Goal: Use online tool/utility: Utilize a website feature to perform a specific function

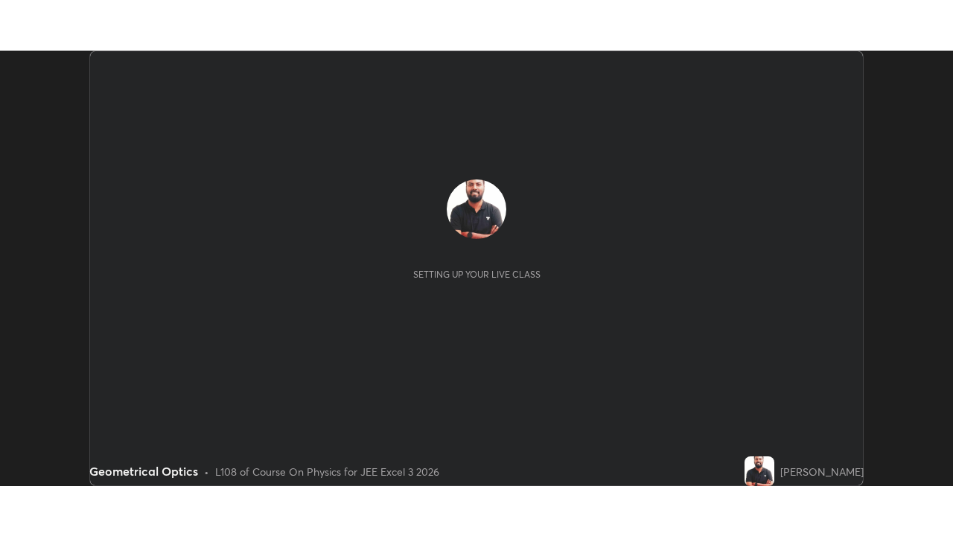
scroll to position [436, 953]
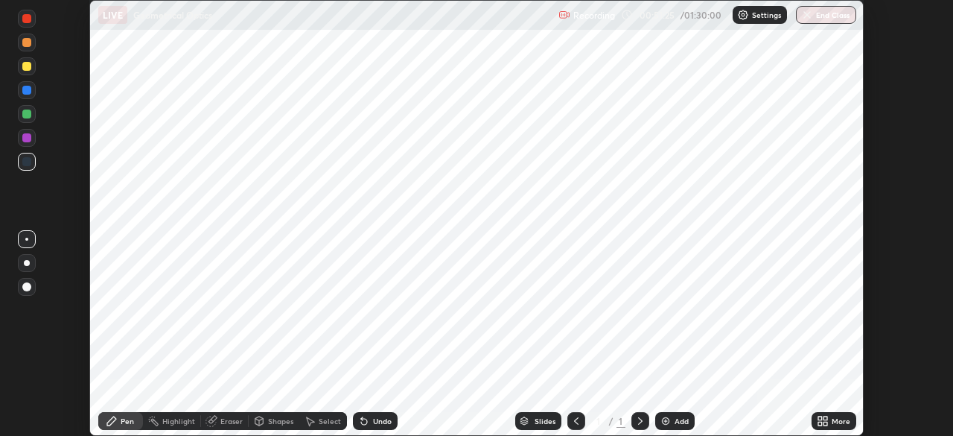
click at [825, 423] on icon at bounding box center [826, 424] width 4 height 4
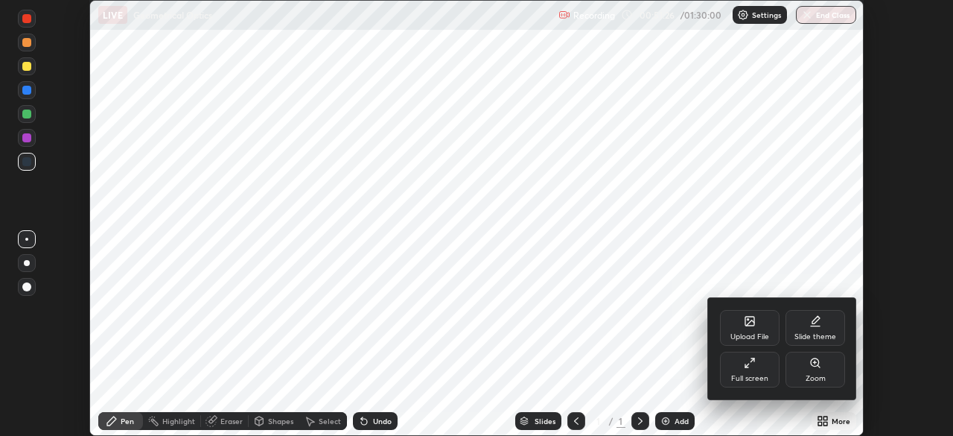
click at [747, 369] on div "Full screen" at bounding box center [750, 370] width 60 height 36
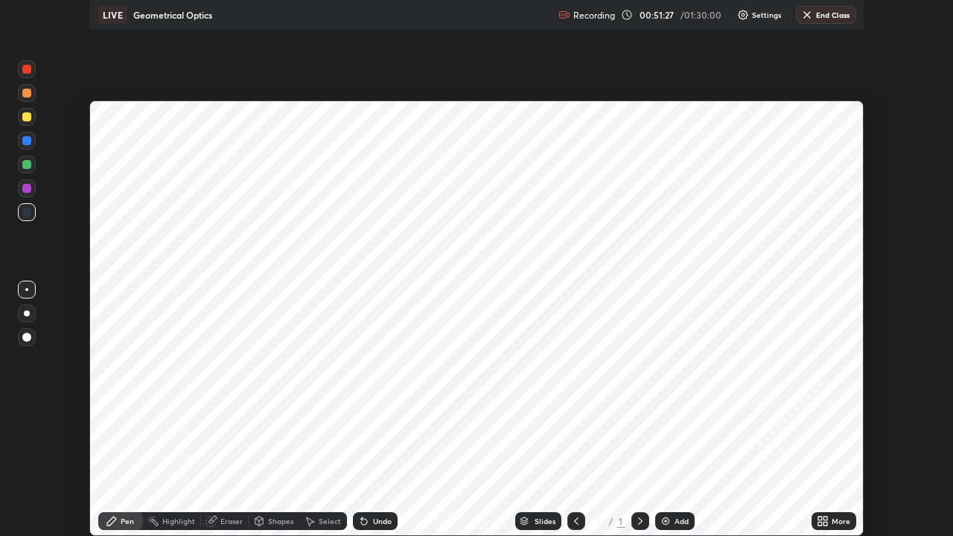
scroll to position [536, 953]
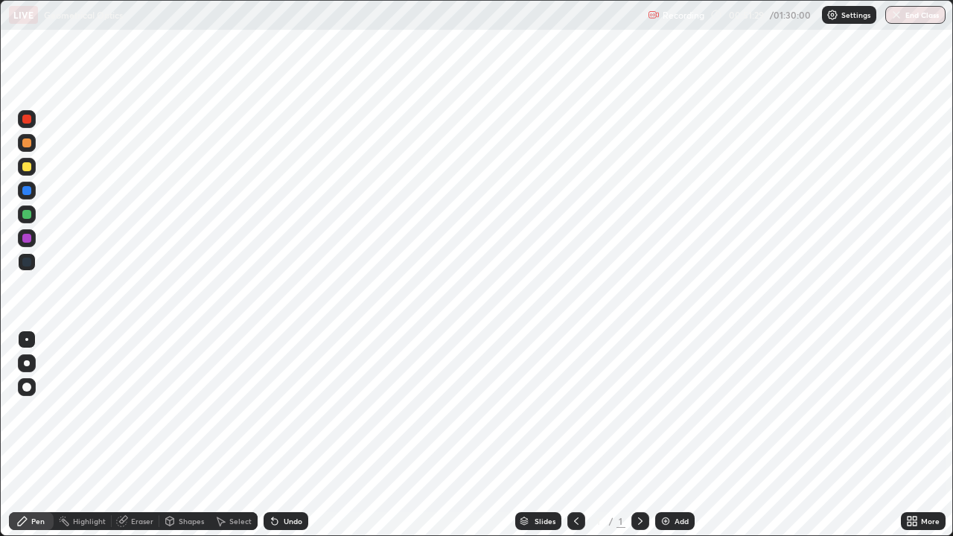
click at [639, 435] on icon at bounding box center [641, 521] width 12 height 12
click at [640, 435] on div at bounding box center [641, 521] width 18 height 18
click at [664, 435] on img at bounding box center [666, 521] width 12 height 12
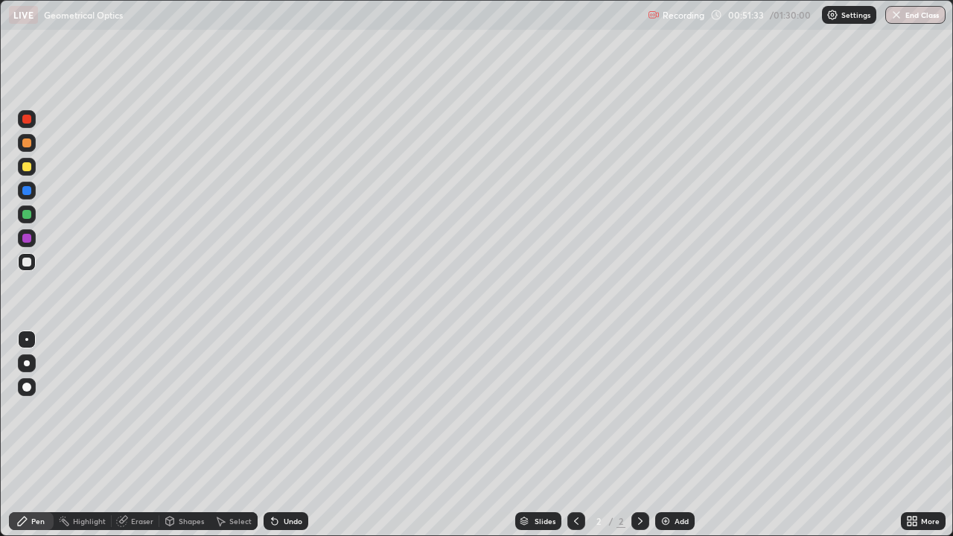
click at [574, 435] on div at bounding box center [577, 521] width 18 height 18
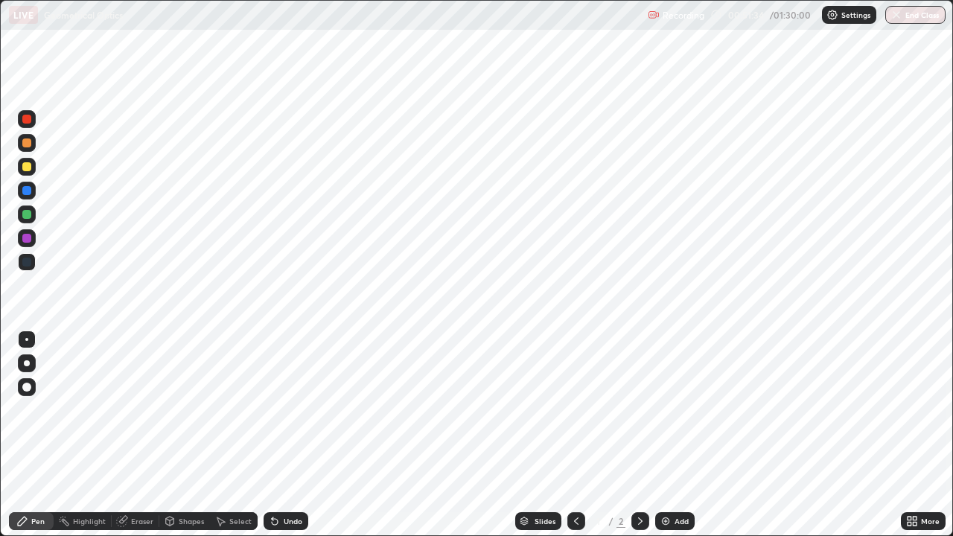
click at [639, 435] on icon at bounding box center [641, 521] width 12 height 12
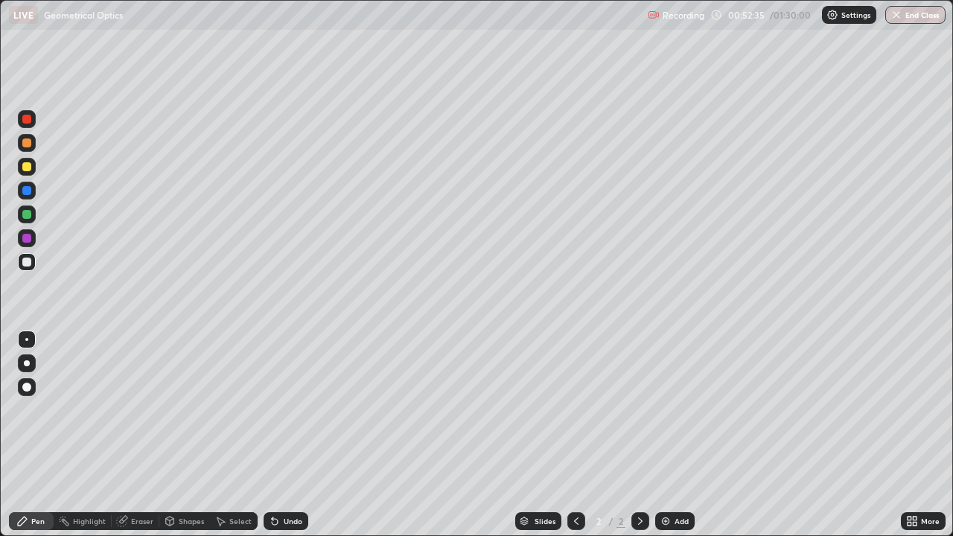
click at [26, 363] on div at bounding box center [27, 364] width 6 height 6
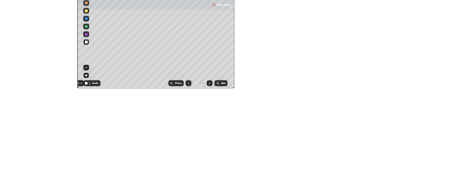
scroll to position [73950, 73533]
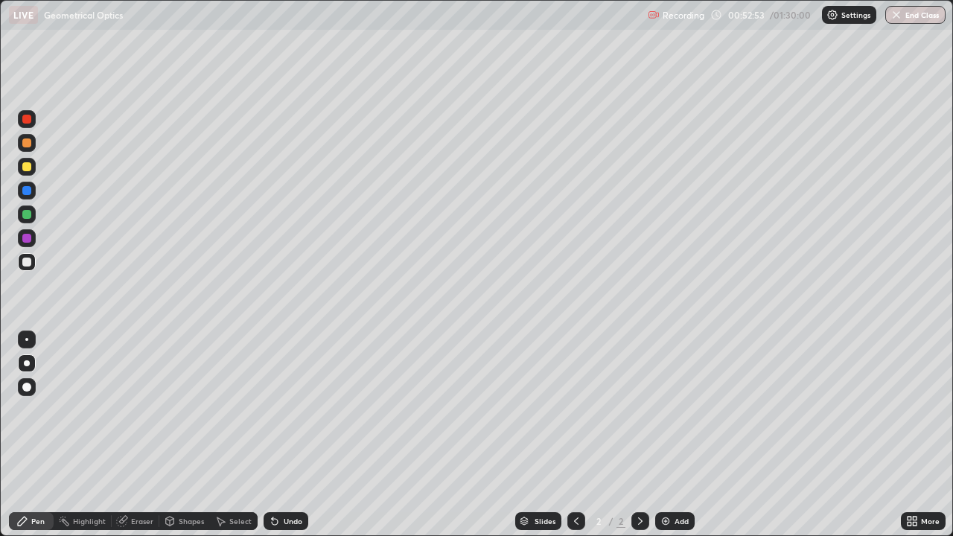
click at [133, 435] on div "Eraser" at bounding box center [142, 521] width 22 height 7
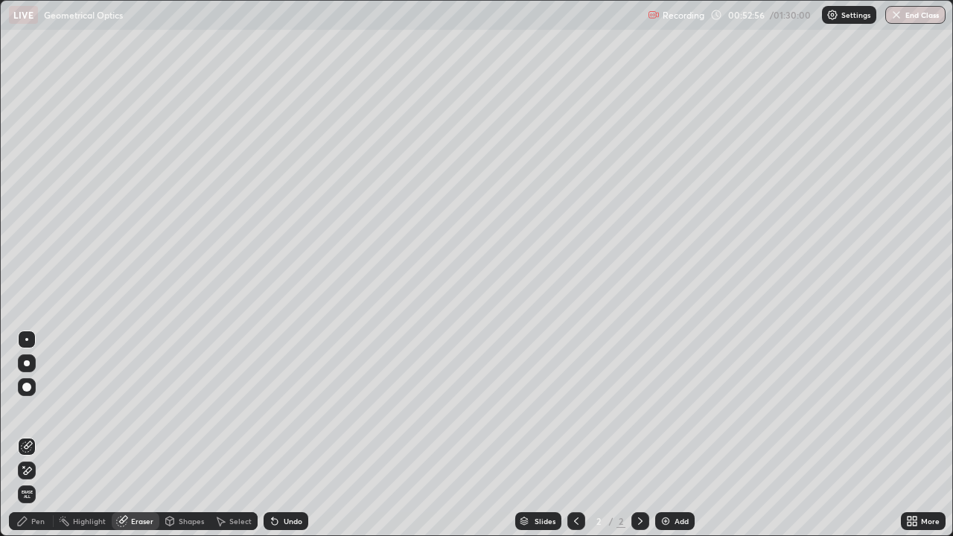
click at [33, 435] on div "Pen" at bounding box center [37, 521] width 13 height 7
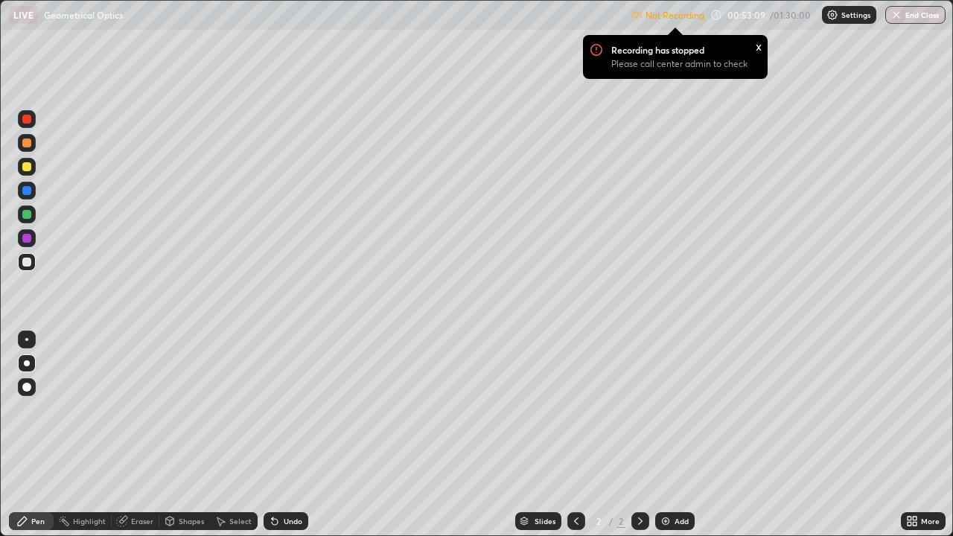
click at [131, 435] on div "Eraser" at bounding box center [142, 521] width 22 height 7
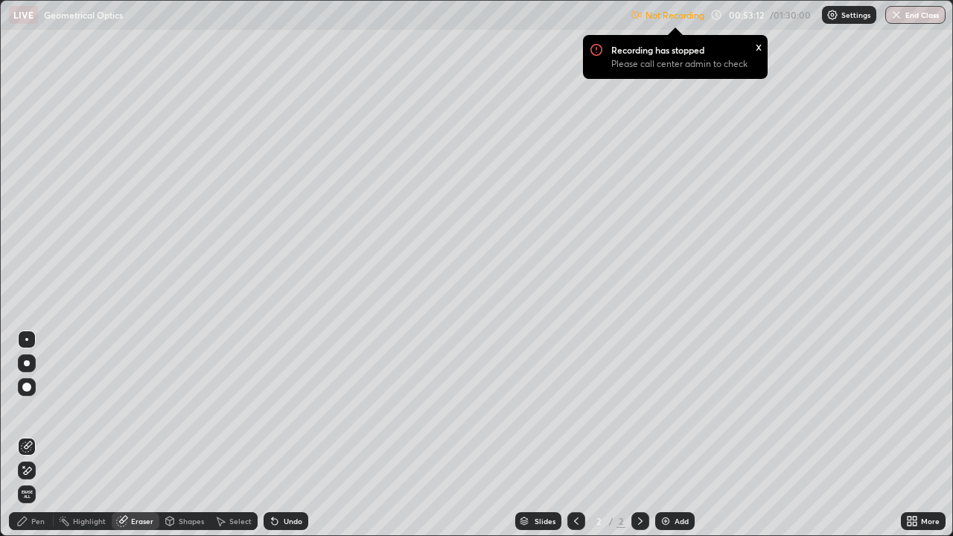
click at [39, 435] on div "Pen" at bounding box center [37, 521] width 13 height 7
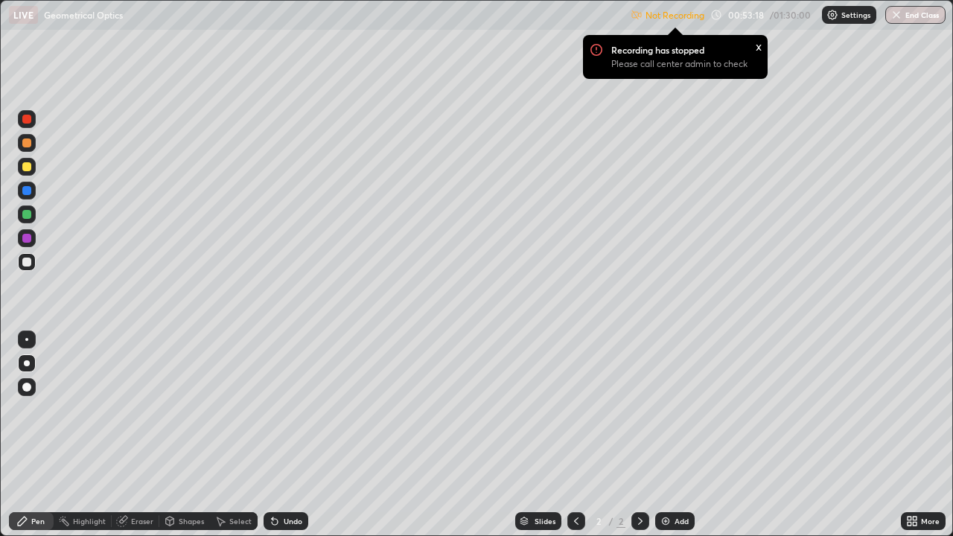
click at [676, 60] on p "Please call center admin to check" at bounding box center [680, 64] width 136 height 12
click at [673, 35] on div "Recording has stopped Please call center admin to check x" at bounding box center [675, 57] width 185 height 44
click at [836, 17] on img at bounding box center [833, 15] width 12 height 12
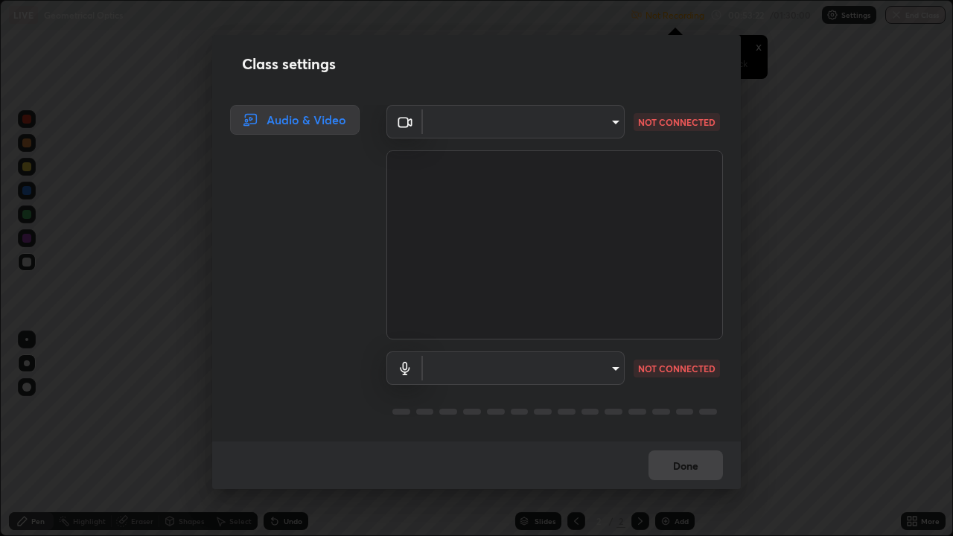
type input "718deecf834a2402e9859888758a2701a1d92989cf10273566d2a6ce3300f65d"
type input "communications"
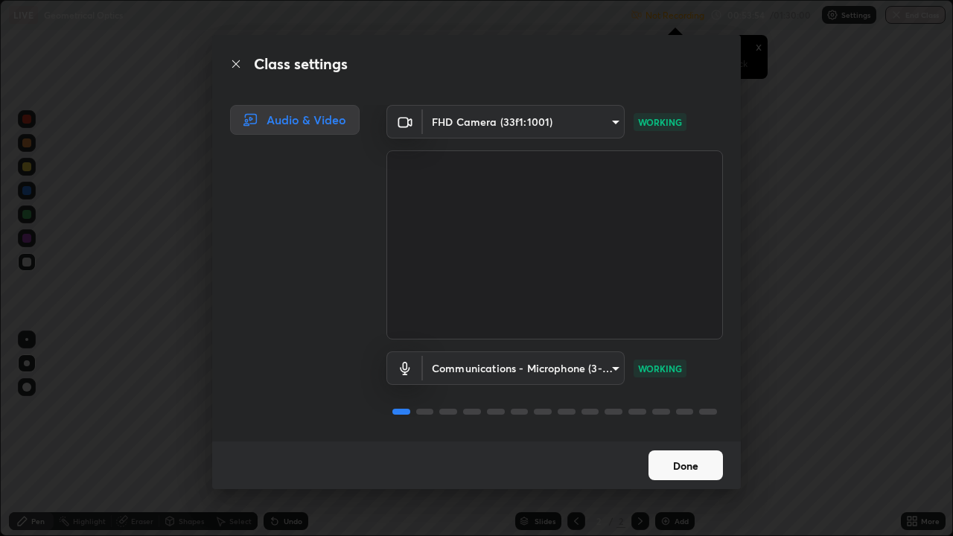
click at [684, 435] on button "Done" at bounding box center [686, 466] width 74 height 30
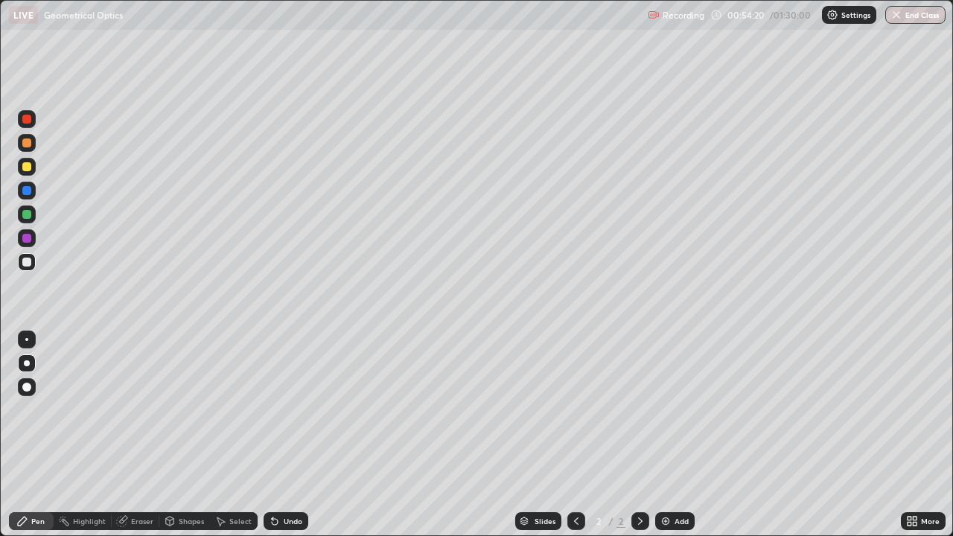
click at [186, 435] on div "Shapes" at bounding box center [191, 521] width 25 height 7
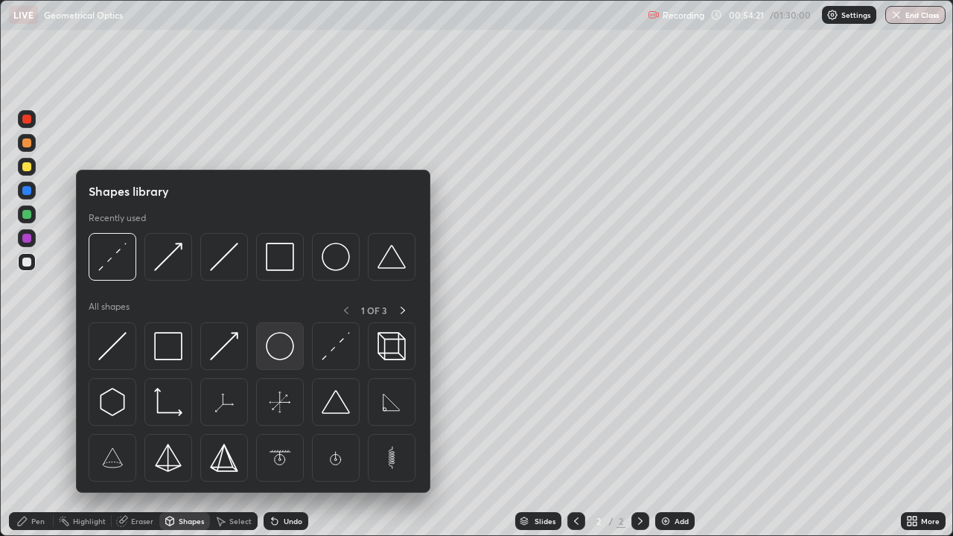
click at [283, 352] on img at bounding box center [280, 346] width 28 height 28
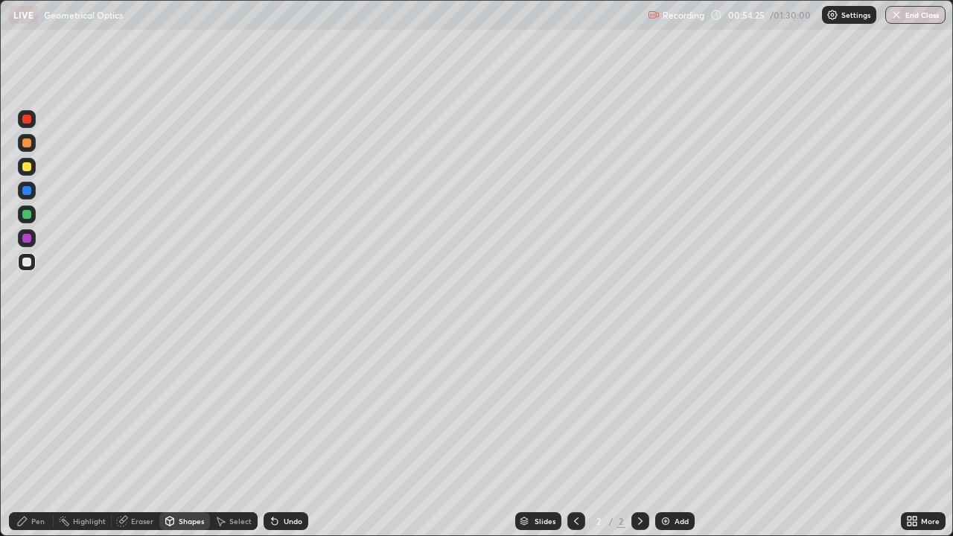
click at [37, 435] on div "Pen" at bounding box center [37, 521] width 13 height 7
click at [185, 435] on div "Shapes" at bounding box center [191, 521] width 25 height 7
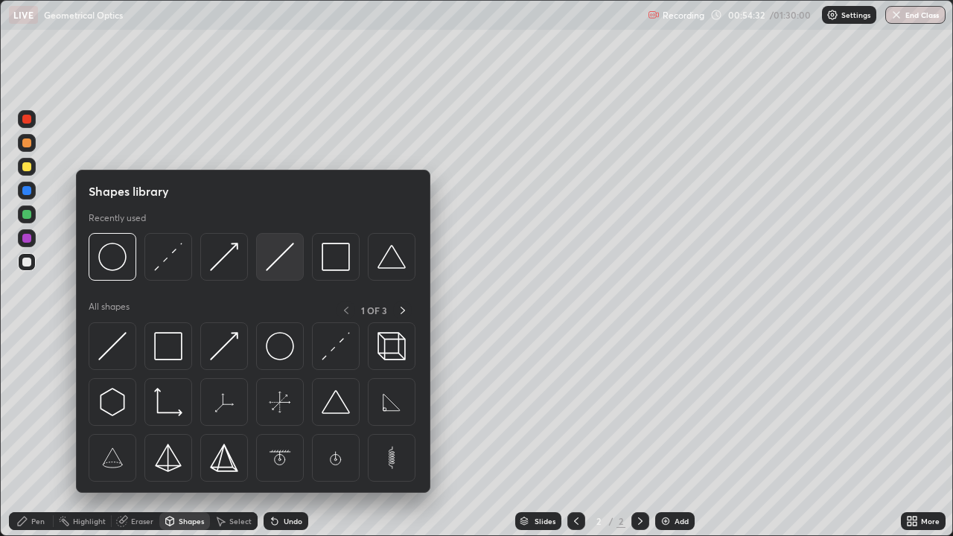
click at [274, 263] on img at bounding box center [280, 257] width 28 height 28
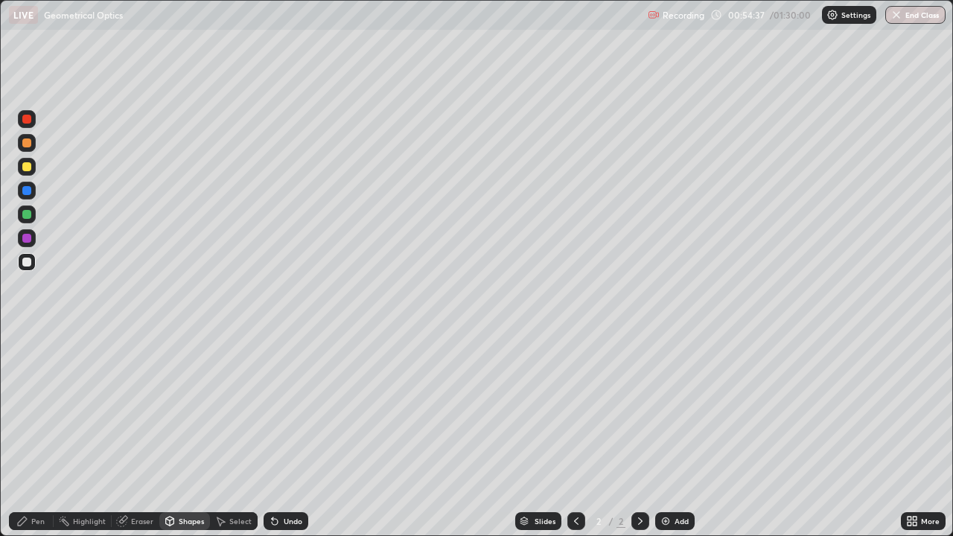
click at [36, 435] on div "Pen" at bounding box center [37, 521] width 13 height 7
click at [27, 165] on div at bounding box center [26, 166] width 9 height 9
click at [171, 435] on icon at bounding box center [170, 521] width 8 height 9
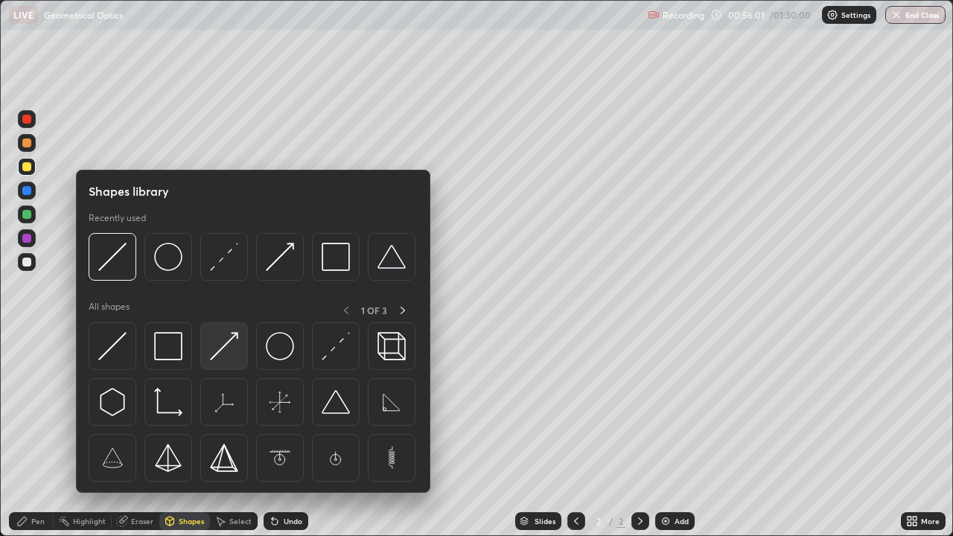
click at [219, 352] on img at bounding box center [224, 346] width 28 height 28
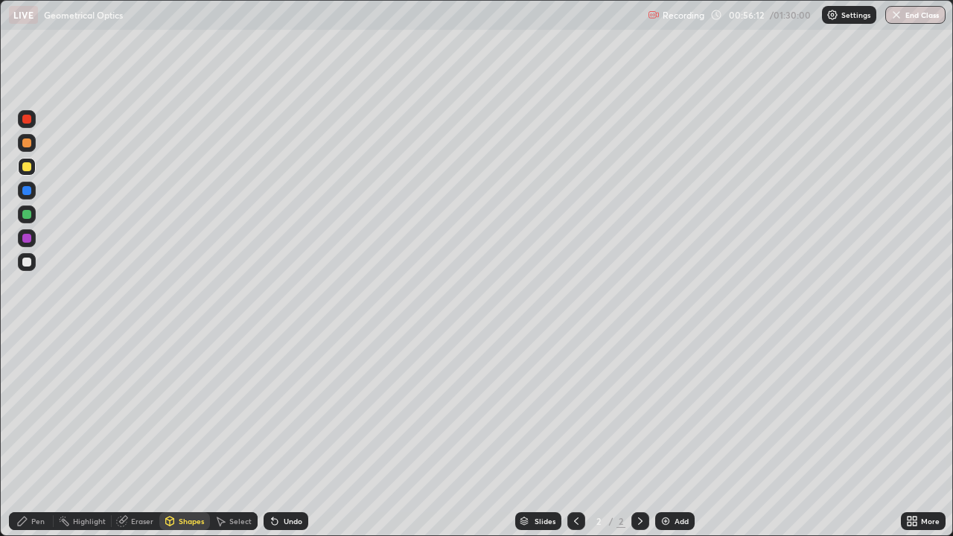
click at [27, 262] on div at bounding box center [26, 262] width 9 height 9
click at [272, 435] on icon at bounding box center [275, 522] width 6 height 6
click at [27, 435] on icon at bounding box center [22, 521] width 12 height 12
click at [137, 435] on div "Eraser" at bounding box center [136, 521] width 48 height 18
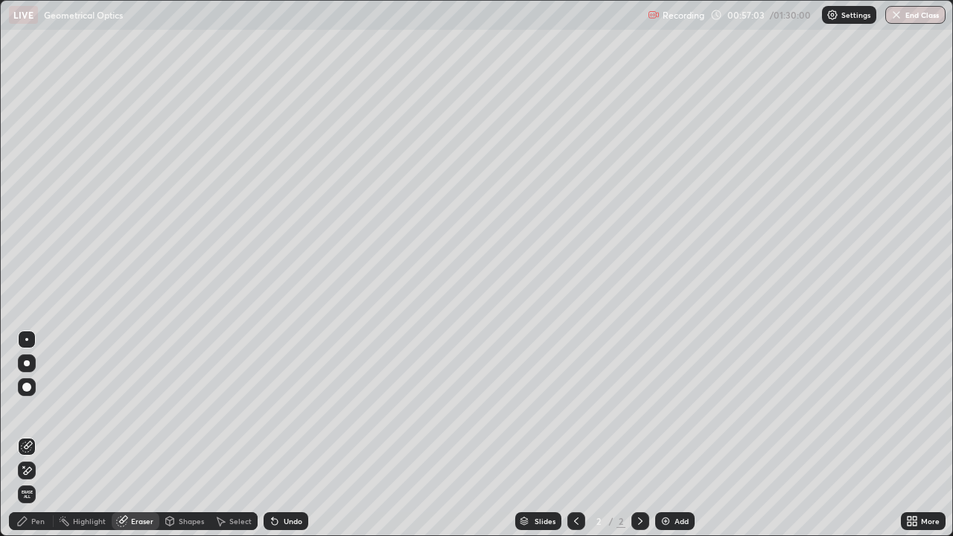
click at [34, 435] on div "Pen" at bounding box center [31, 521] width 45 height 18
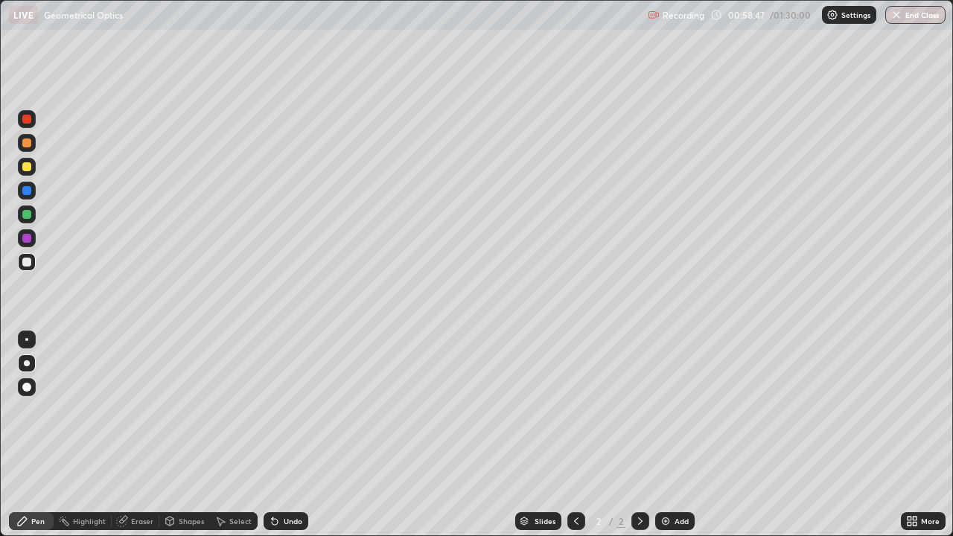
click at [638, 435] on icon at bounding box center [641, 521] width 12 height 12
click at [663, 435] on img at bounding box center [666, 521] width 12 height 12
click at [279, 435] on div "Undo" at bounding box center [286, 521] width 45 height 18
click at [576, 435] on icon at bounding box center [577, 521] width 12 height 12
click at [637, 435] on icon at bounding box center [641, 521] width 12 height 12
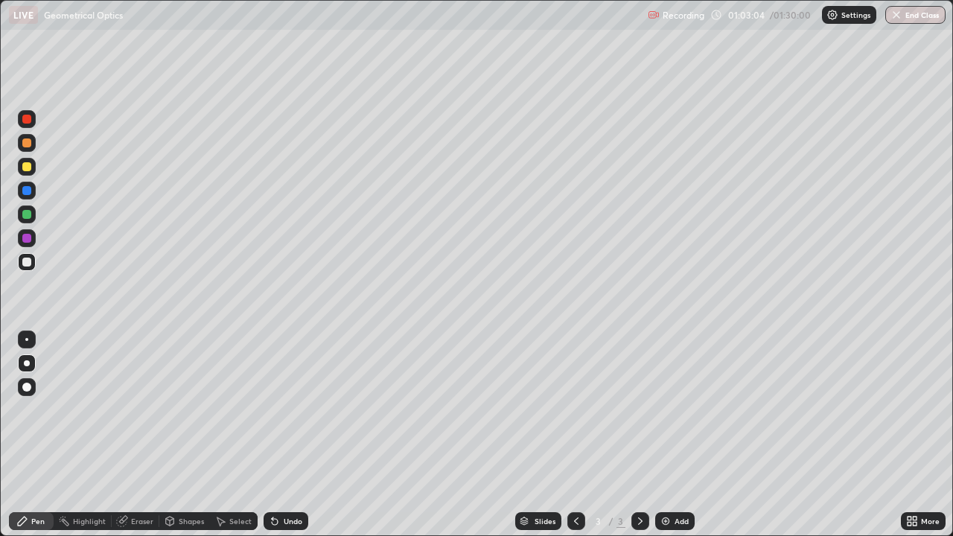
click at [180, 435] on div "Shapes" at bounding box center [191, 521] width 25 height 7
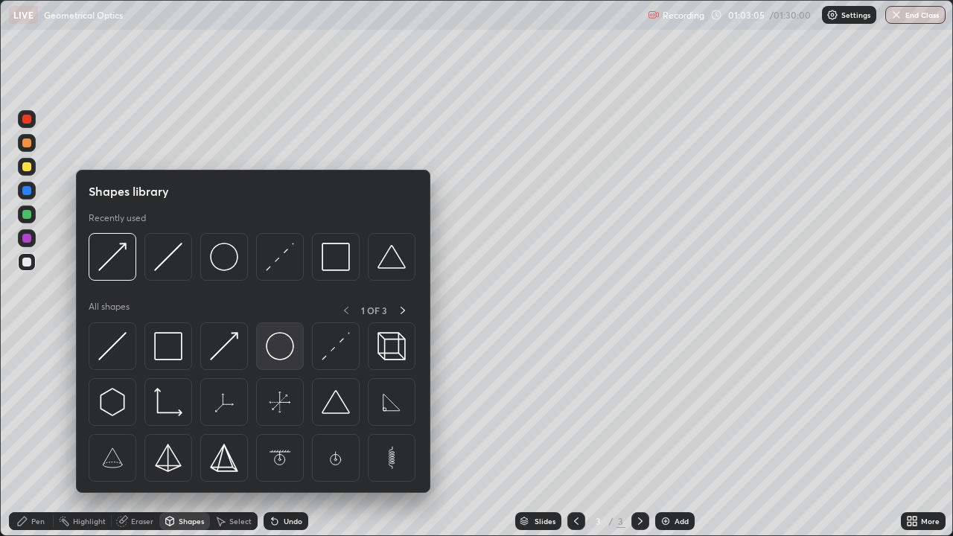
click at [276, 352] on img at bounding box center [280, 346] width 28 height 28
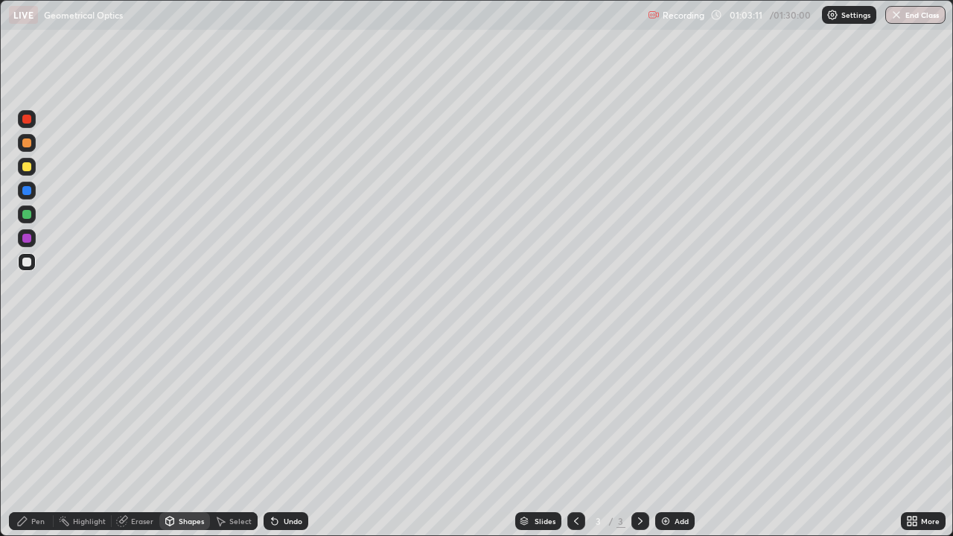
click at [188, 435] on div "Shapes" at bounding box center [191, 521] width 25 height 7
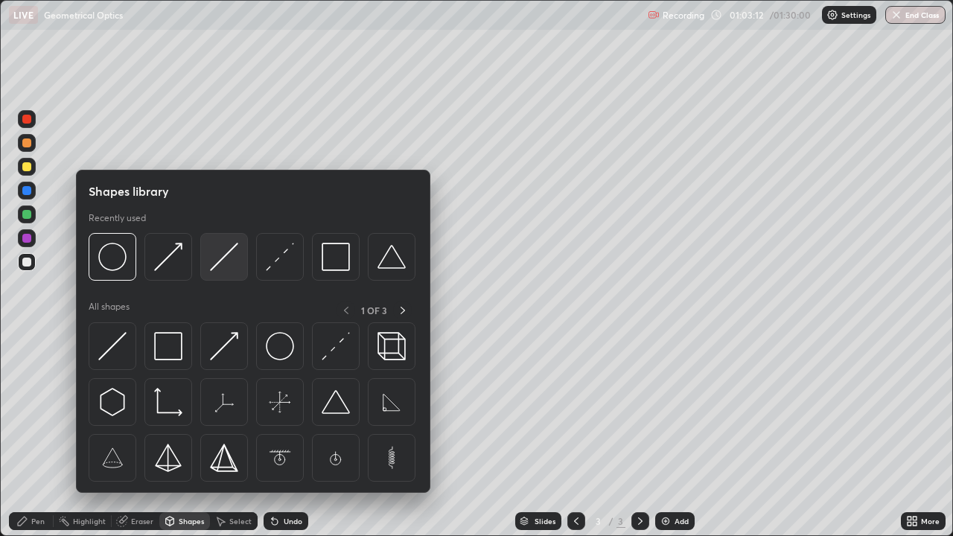
click at [223, 258] on img at bounding box center [224, 257] width 28 height 28
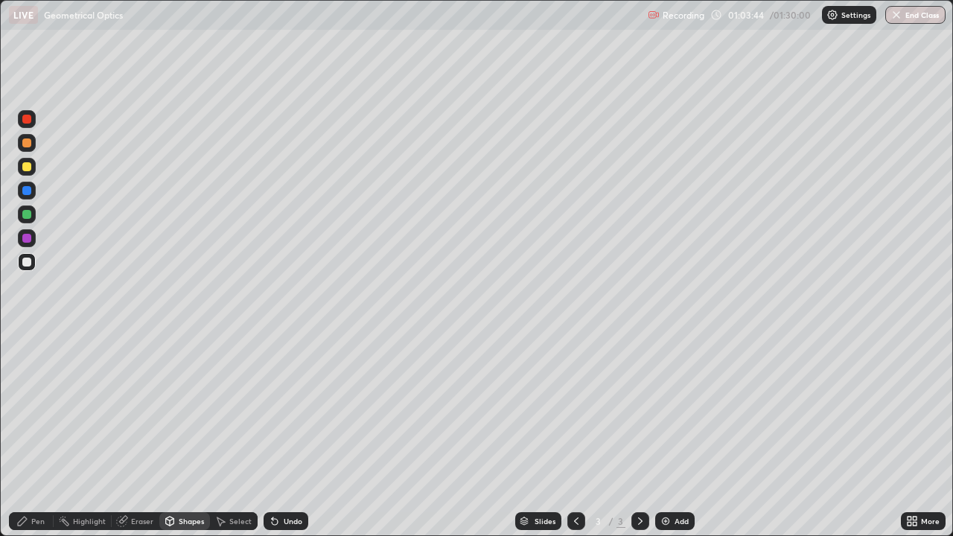
click at [284, 435] on div "Undo" at bounding box center [293, 521] width 19 height 7
click at [39, 435] on div "Pen" at bounding box center [37, 521] width 13 height 7
click at [28, 170] on div at bounding box center [26, 166] width 9 height 9
click at [179, 435] on div "Shapes" at bounding box center [191, 521] width 25 height 7
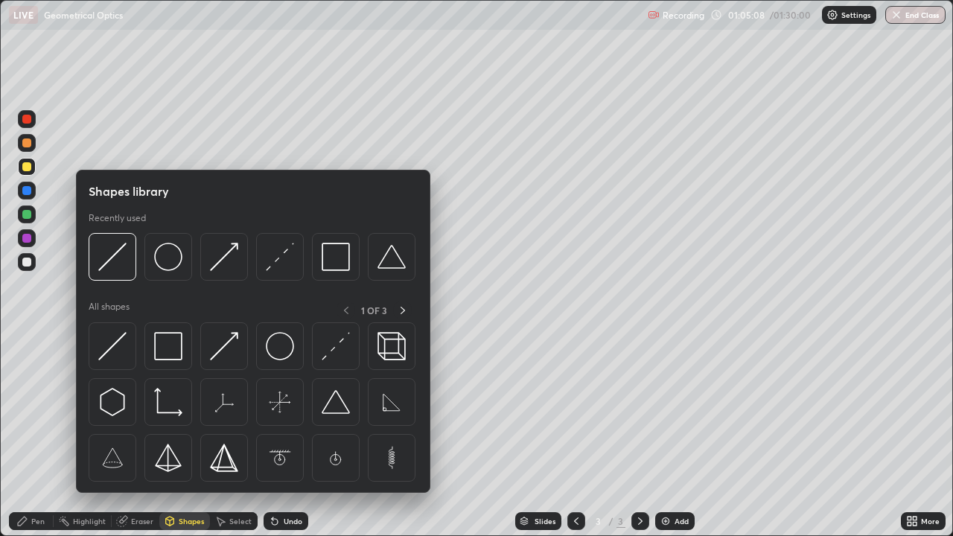
click at [281, 258] on img at bounding box center [280, 257] width 28 height 28
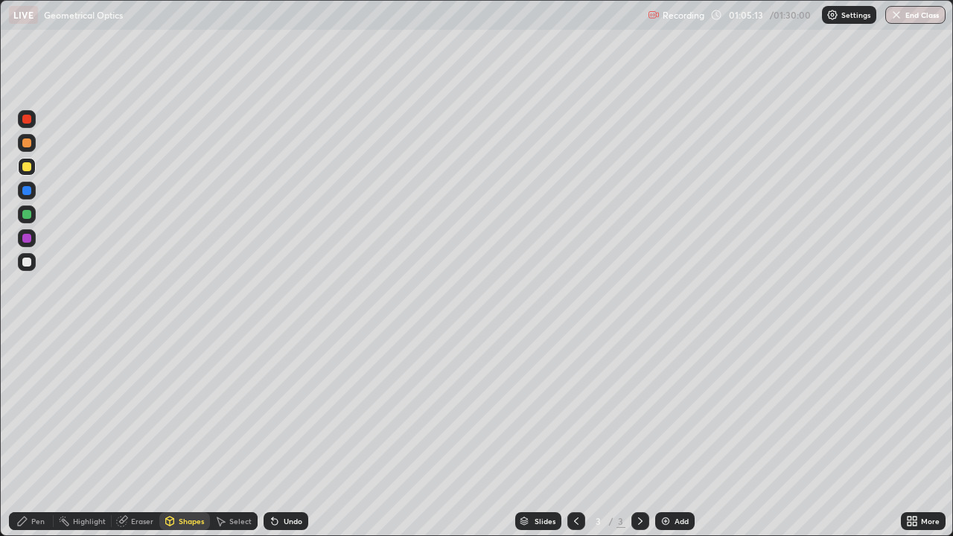
click at [191, 435] on div "Shapes" at bounding box center [191, 521] width 25 height 7
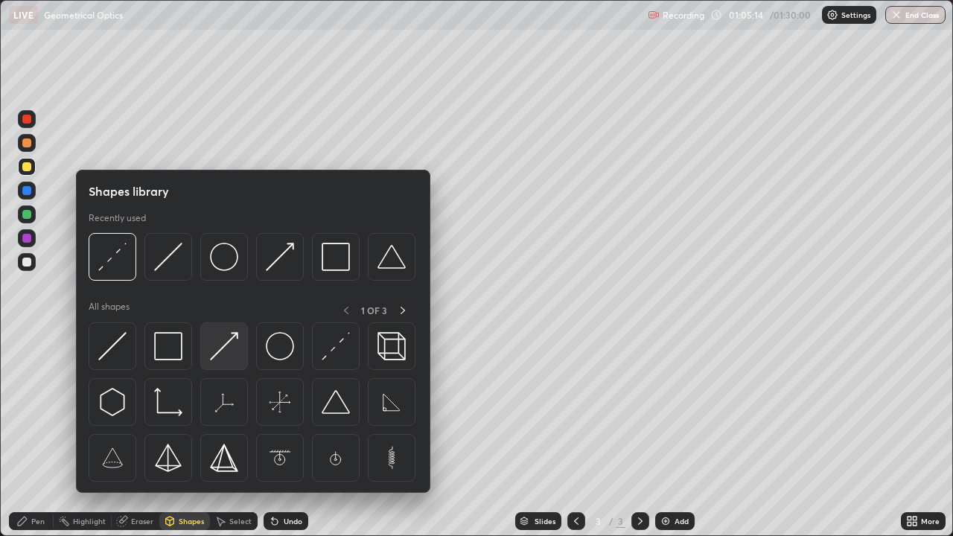
click at [230, 338] on img at bounding box center [224, 346] width 28 height 28
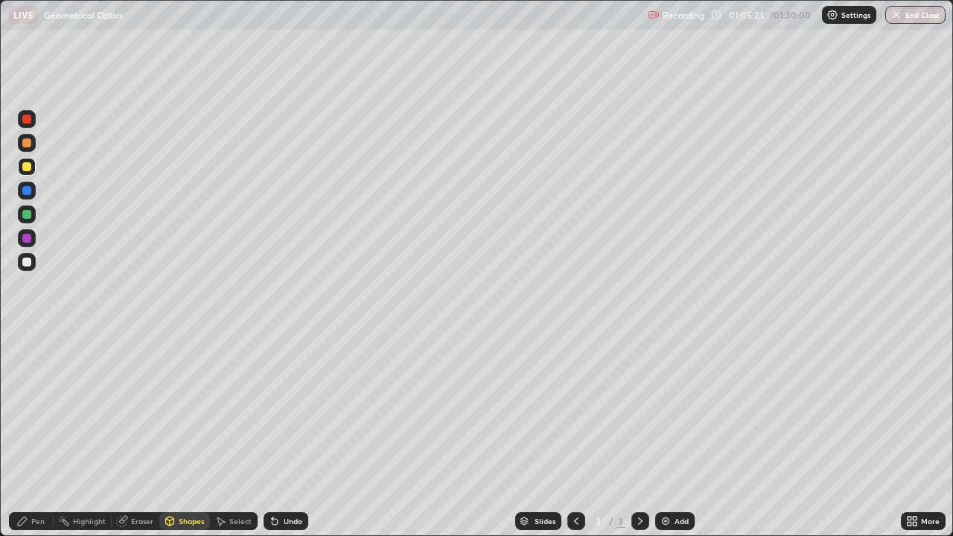
click at [272, 435] on icon at bounding box center [272, 518] width 1 height 1
click at [27, 435] on icon at bounding box center [22, 521] width 12 height 12
click at [30, 266] on div at bounding box center [27, 262] width 18 height 18
click at [638, 435] on icon at bounding box center [641, 521] width 12 height 12
click at [664, 435] on img at bounding box center [666, 521] width 12 height 12
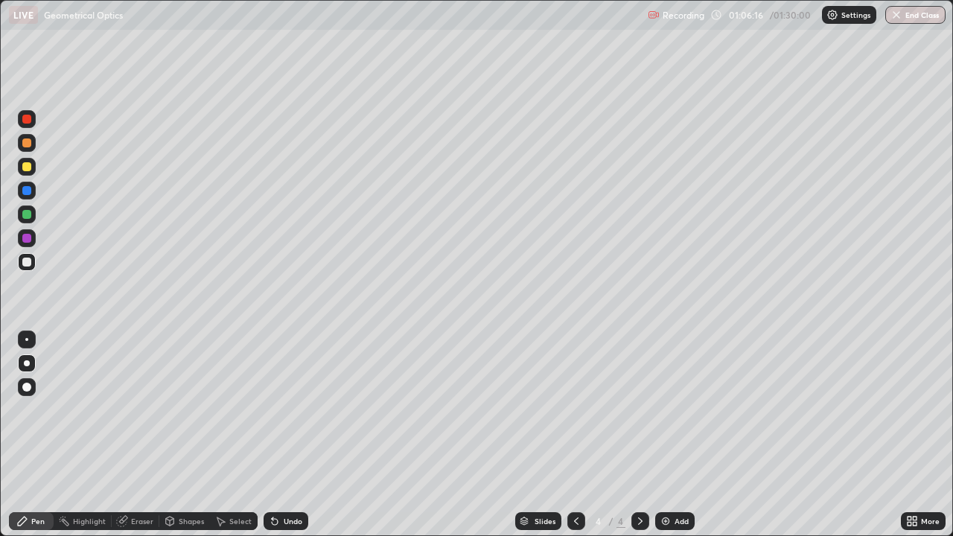
click at [276, 435] on icon at bounding box center [275, 521] width 12 height 12
click at [277, 435] on icon at bounding box center [275, 521] width 12 height 12
click at [276, 435] on icon at bounding box center [275, 522] width 6 height 6
click at [575, 435] on icon at bounding box center [577, 521] width 12 height 12
click at [639, 435] on icon at bounding box center [641, 521] width 12 height 12
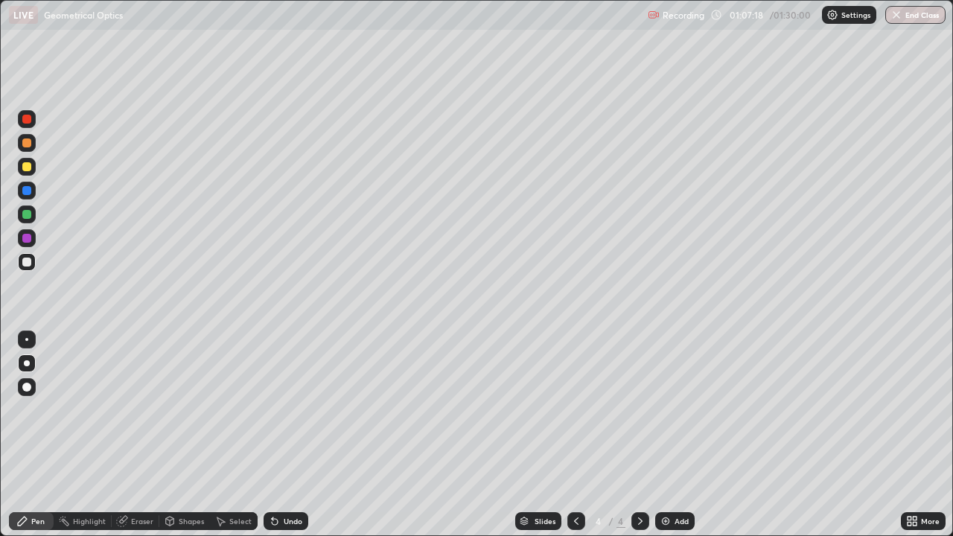
click at [134, 435] on div "Eraser" at bounding box center [142, 521] width 22 height 7
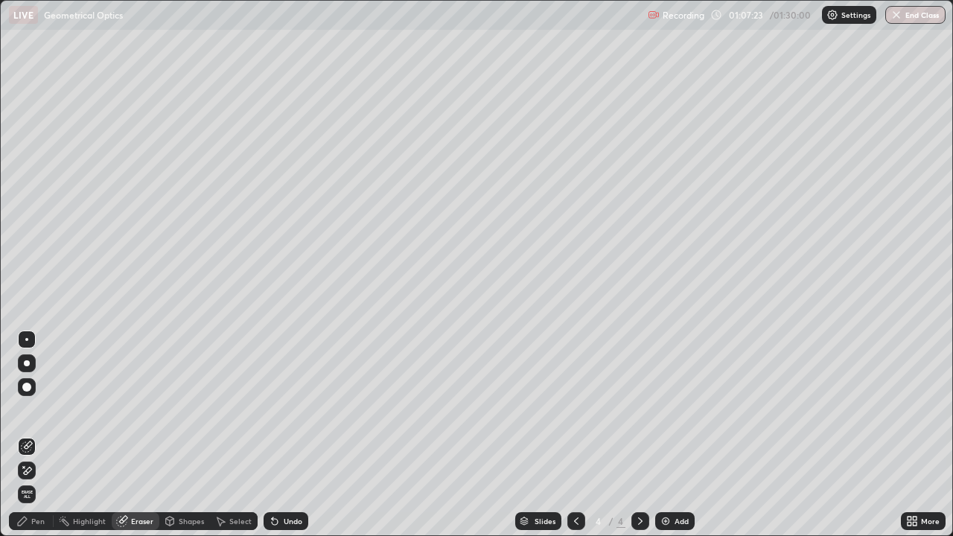
click at [28, 435] on icon at bounding box center [22, 521] width 12 height 12
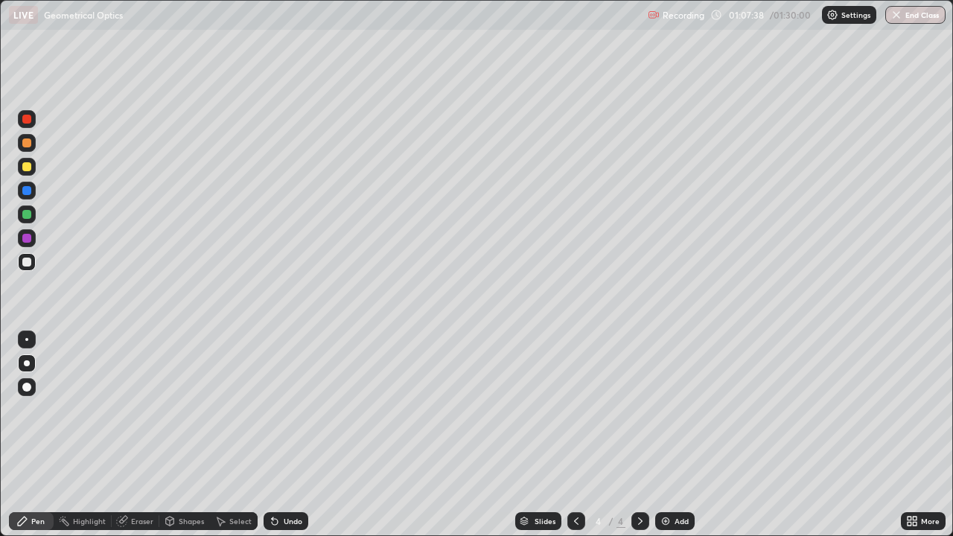
click at [575, 435] on icon at bounding box center [577, 521] width 12 height 12
click at [639, 435] on icon at bounding box center [640, 521] width 4 height 7
click at [571, 435] on icon at bounding box center [577, 521] width 12 height 12
click at [33, 244] on div at bounding box center [27, 238] width 18 height 18
click at [195, 435] on div "Shapes" at bounding box center [191, 521] width 25 height 7
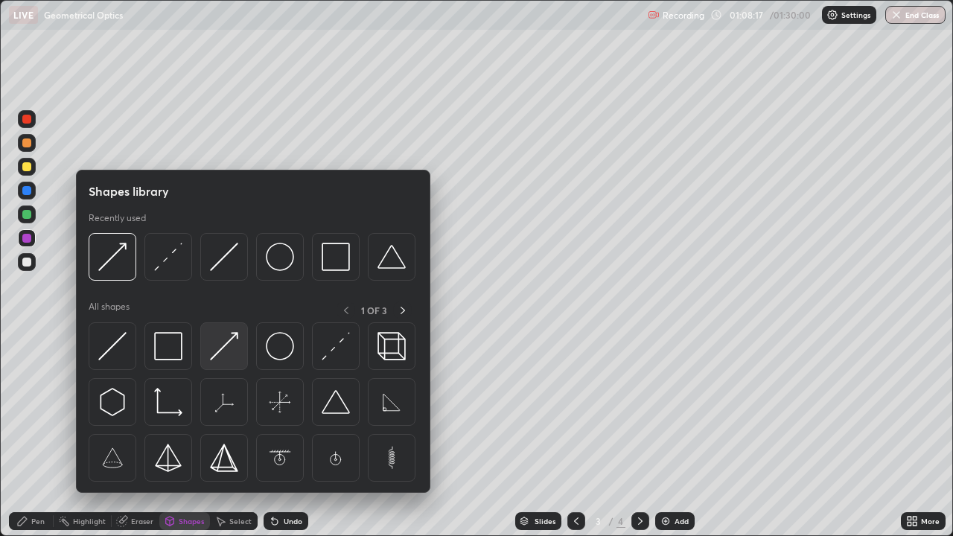
click at [225, 350] on img at bounding box center [224, 346] width 28 height 28
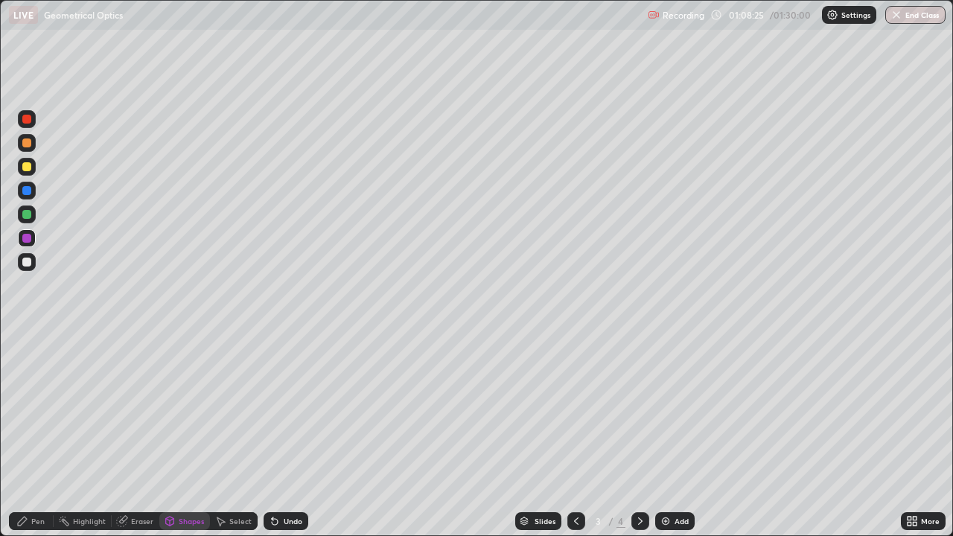
click at [276, 435] on icon at bounding box center [275, 521] width 12 height 12
click at [37, 435] on div "Pen" at bounding box center [37, 521] width 13 height 7
click at [185, 435] on div "Shapes" at bounding box center [191, 521] width 25 height 7
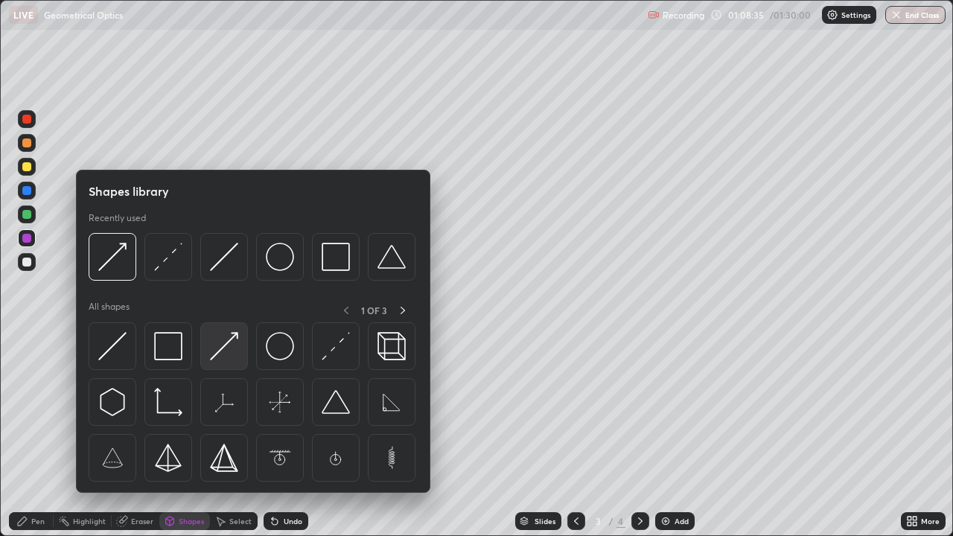
click at [225, 349] on img at bounding box center [224, 346] width 28 height 28
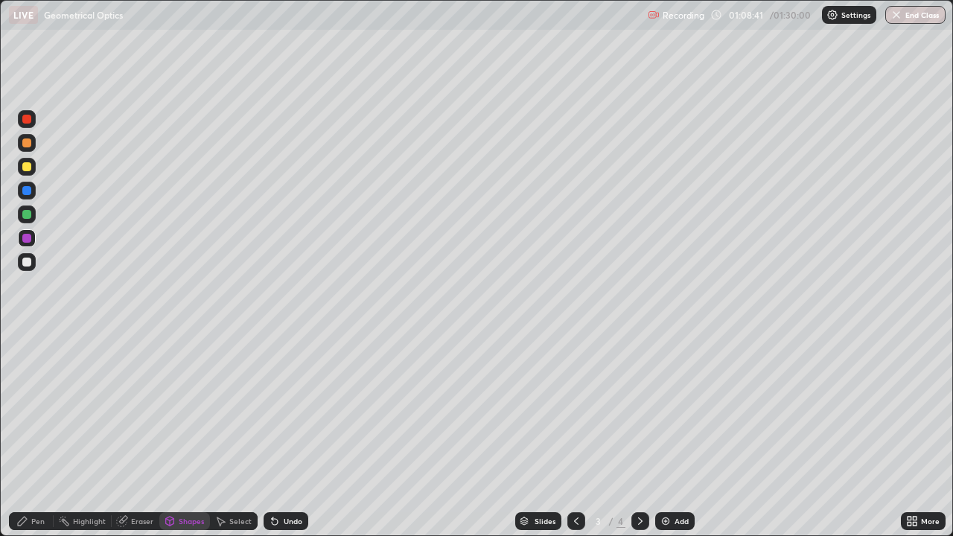
click at [30, 435] on div "Pen" at bounding box center [31, 521] width 45 height 18
click at [636, 435] on icon at bounding box center [641, 521] width 12 height 12
click at [28, 264] on div at bounding box center [26, 262] width 9 height 9
click at [575, 435] on icon at bounding box center [577, 521] width 12 height 12
click at [639, 435] on icon at bounding box center [641, 521] width 12 height 12
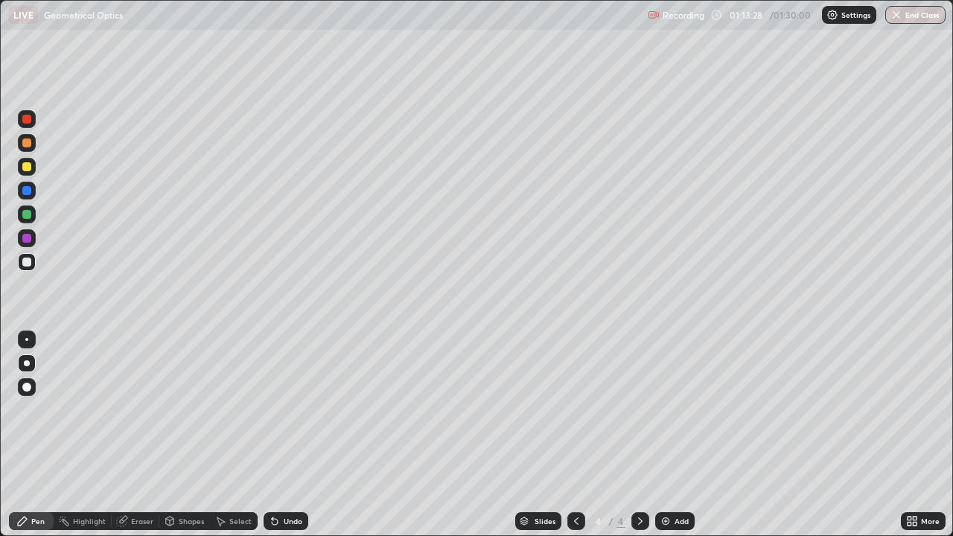
click at [574, 435] on icon at bounding box center [576, 521] width 4 height 7
click at [639, 435] on icon at bounding box center [641, 521] width 12 height 12
click at [638, 435] on icon at bounding box center [641, 521] width 12 height 12
click at [639, 435] on icon at bounding box center [641, 521] width 12 height 12
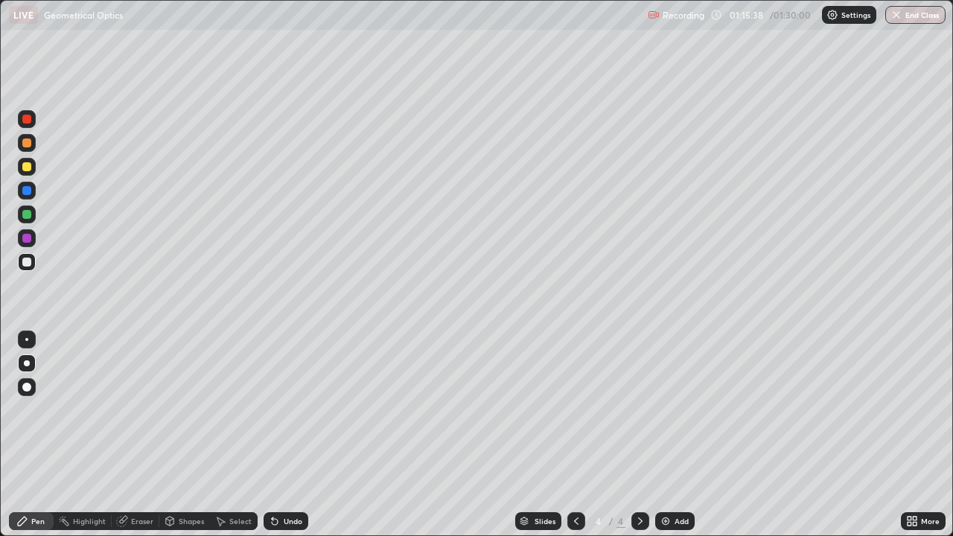
click at [638, 435] on icon at bounding box center [641, 521] width 12 height 12
click at [663, 435] on img at bounding box center [666, 521] width 12 height 12
click at [180, 435] on div "Shapes" at bounding box center [191, 521] width 25 height 7
click at [285, 435] on div "Undo" at bounding box center [293, 521] width 19 height 7
click at [25, 435] on icon at bounding box center [22, 521] width 12 height 12
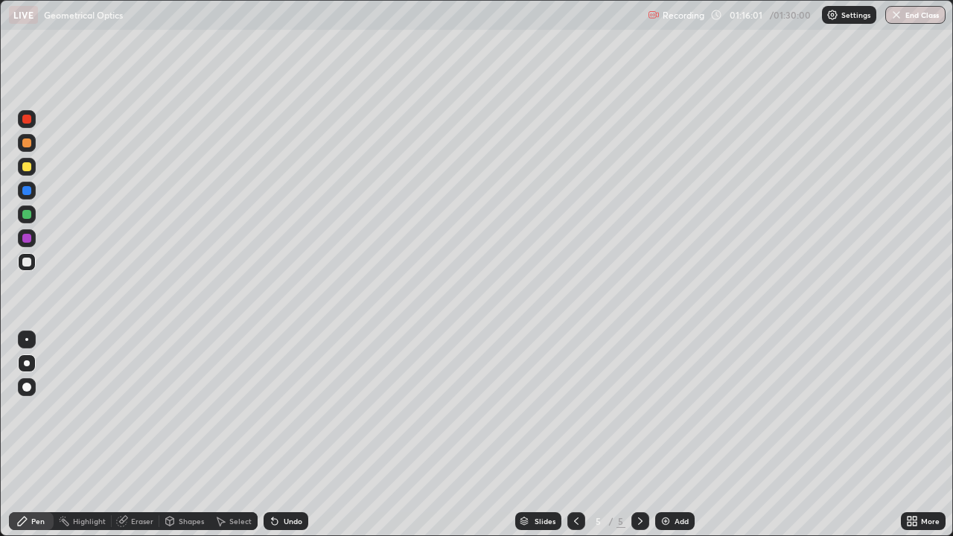
click at [182, 435] on div "Shapes" at bounding box center [184, 521] width 51 height 18
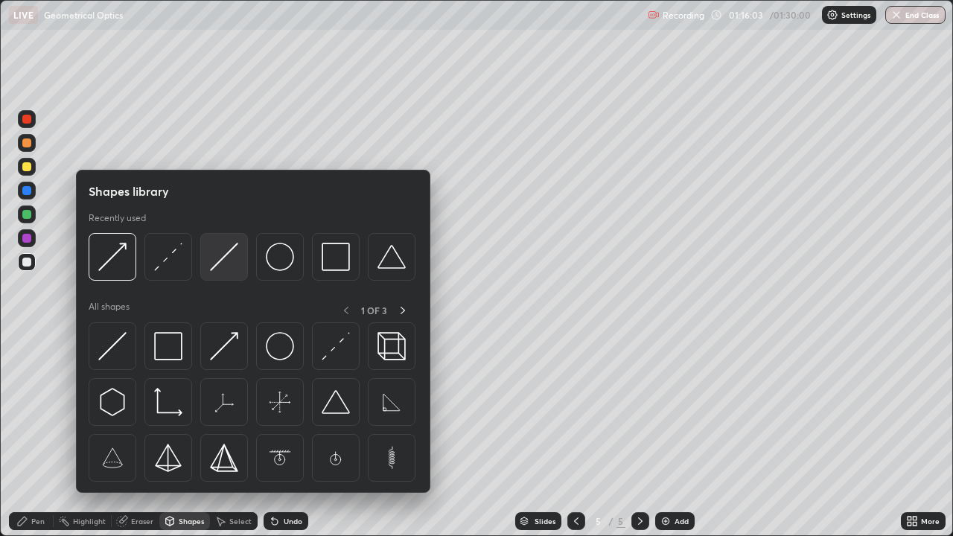
click at [220, 259] on img at bounding box center [224, 257] width 28 height 28
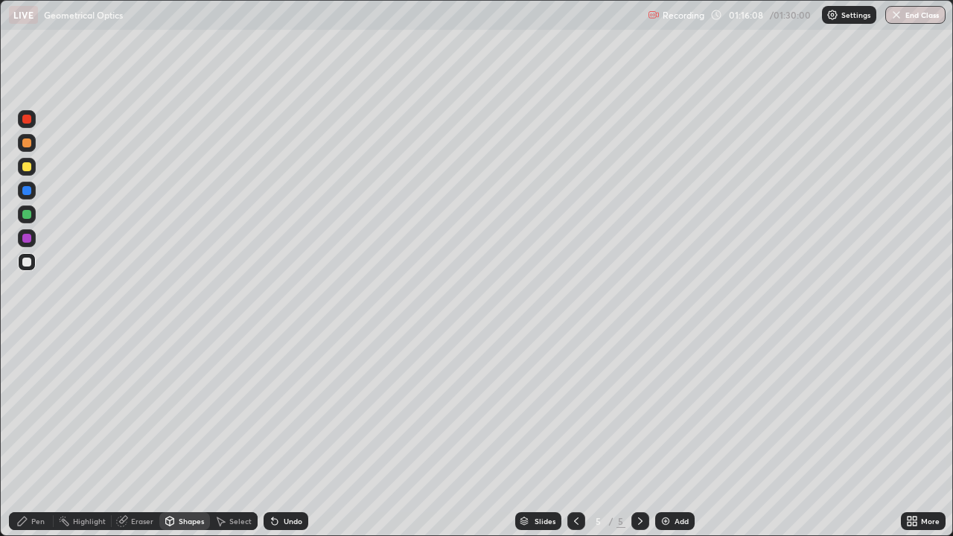
click at [23, 264] on div at bounding box center [26, 262] width 9 height 9
click at [34, 435] on div "Pen" at bounding box center [37, 521] width 13 height 7
click at [180, 435] on div "Shapes" at bounding box center [191, 521] width 25 height 7
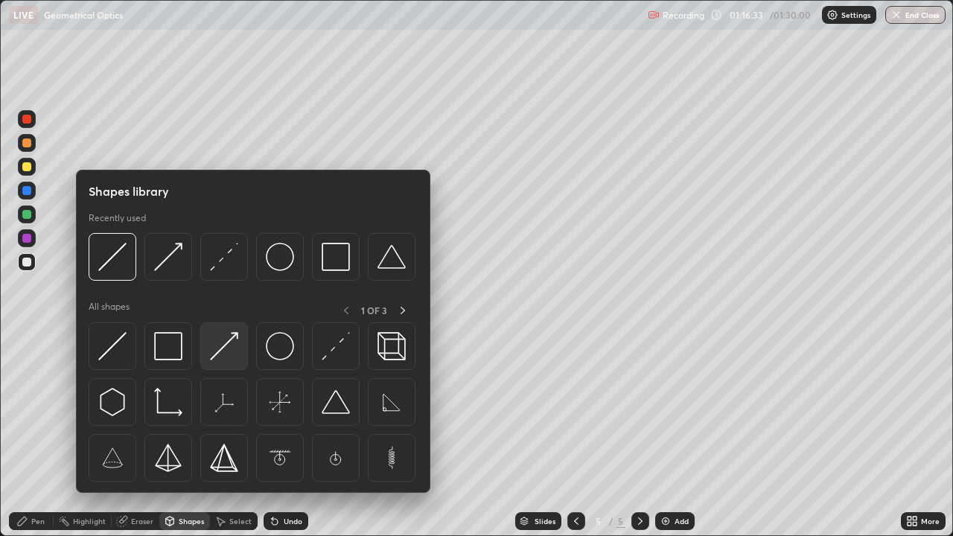
click at [221, 349] on img at bounding box center [224, 346] width 28 height 28
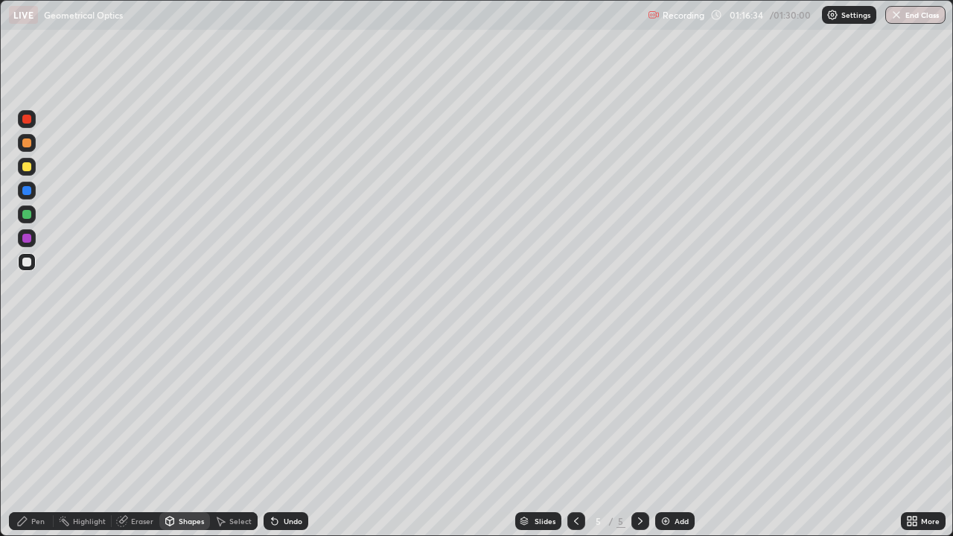
click at [31, 216] on div at bounding box center [26, 214] width 9 height 9
click at [277, 435] on icon at bounding box center [275, 521] width 12 height 12
click at [279, 435] on icon at bounding box center [275, 521] width 12 height 12
click at [30, 265] on div at bounding box center [26, 262] width 9 height 9
click at [284, 435] on div "Undo" at bounding box center [293, 521] width 19 height 7
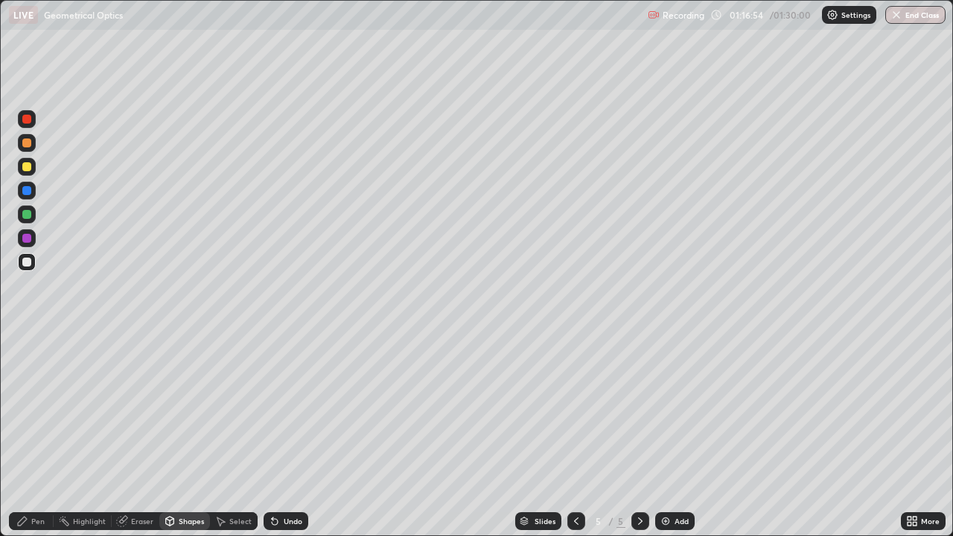
click at [31, 435] on div "Pen" at bounding box center [37, 521] width 13 height 7
click at [276, 435] on icon at bounding box center [275, 522] width 6 height 6
click at [129, 435] on div "Eraser" at bounding box center [136, 521] width 48 height 18
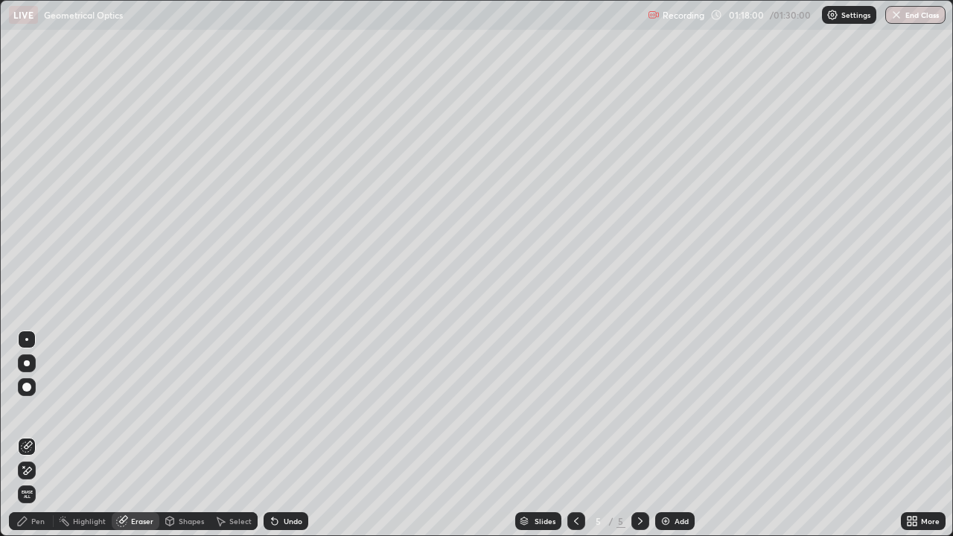
click at [31, 435] on div "Pen" at bounding box center [31, 521] width 45 height 18
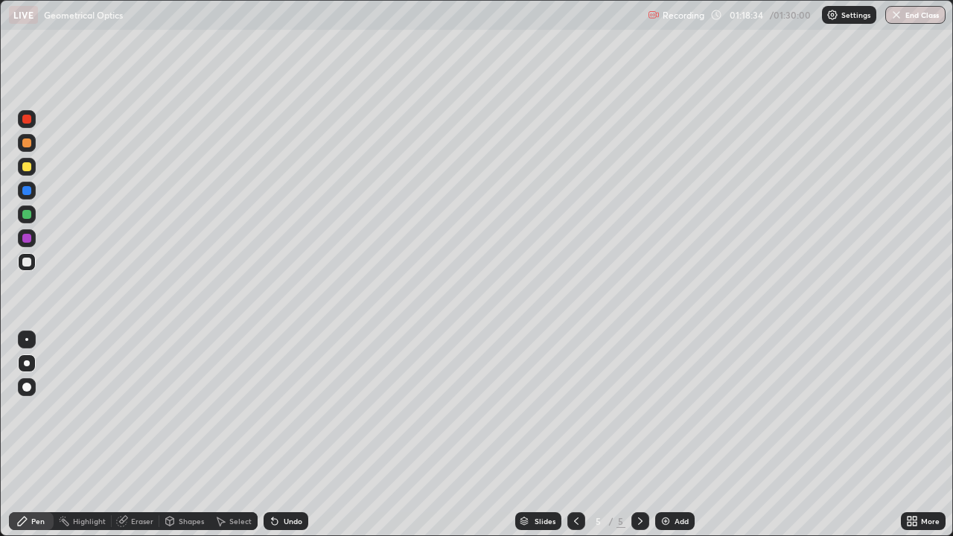
click at [284, 435] on div "Undo" at bounding box center [293, 521] width 19 height 7
click at [273, 435] on icon at bounding box center [275, 522] width 6 height 6
click at [277, 435] on icon at bounding box center [275, 521] width 12 height 12
click at [638, 435] on icon at bounding box center [641, 521] width 12 height 12
click at [665, 435] on img at bounding box center [666, 521] width 12 height 12
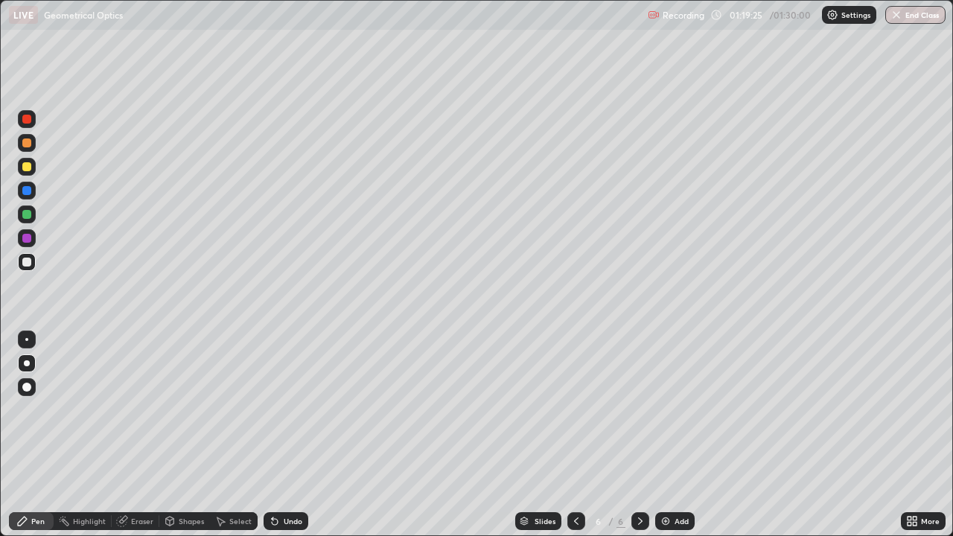
click at [278, 435] on icon at bounding box center [275, 521] width 12 height 12
click at [280, 435] on div "Undo" at bounding box center [286, 521] width 45 height 18
click at [277, 435] on div "Undo" at bounding box center [286, 521] width 45 height 18
click at [284, 435] on div "Undo" at bounding box center [293, 521] width 19 height 7
click at [140, 435] on div "Eraser" at bounding box center [142, 521] width 22 height 7
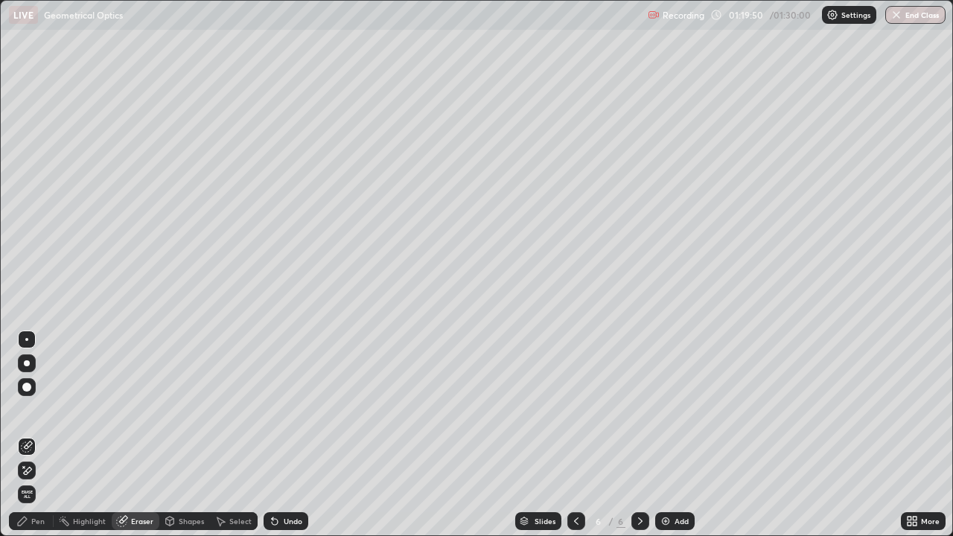
click at [36, 435] on div "Pen" at bounding box center [37, 521] width 13 height 7
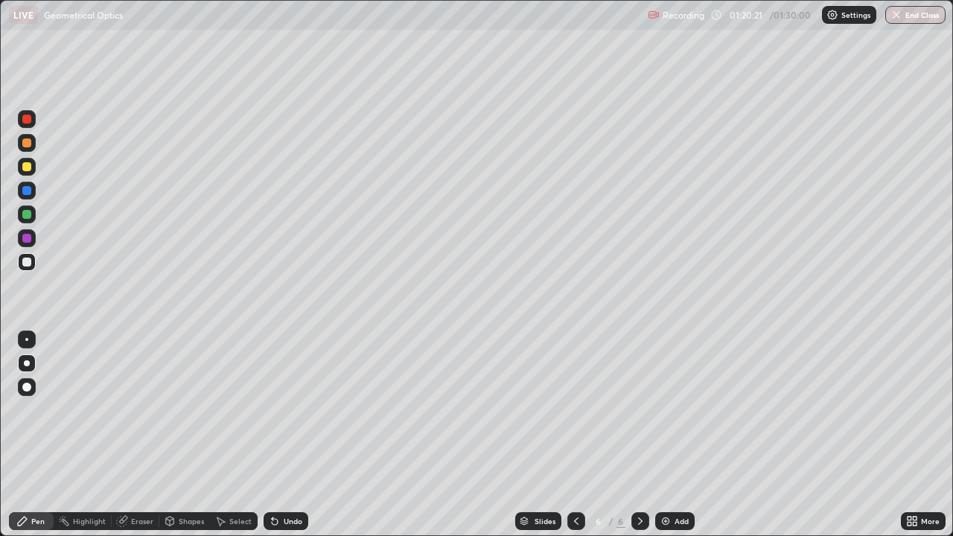
click at [575, 435] on icon at bounding box center [577, 521] width 12 height 12
click at [639, 435] on icon at bounding box center [641, 521] width 12 height 12
click at [575, 435] on icon at bounding box center [577, 521] width 12 height 12
click at [638, 435] on icon at bounding box center [641, 521] width 12 height 12
click at [151, 435] on div "Eraser" at bounding box center [142, 521] width 22 height 7
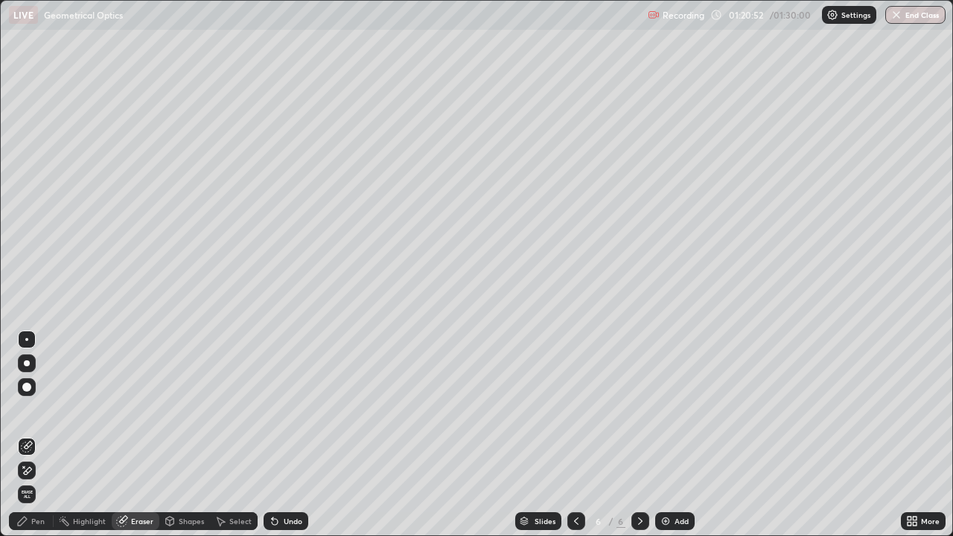
click at [37, 435] on div "Pen" at bounding box center [37, 521] width 13 height 7
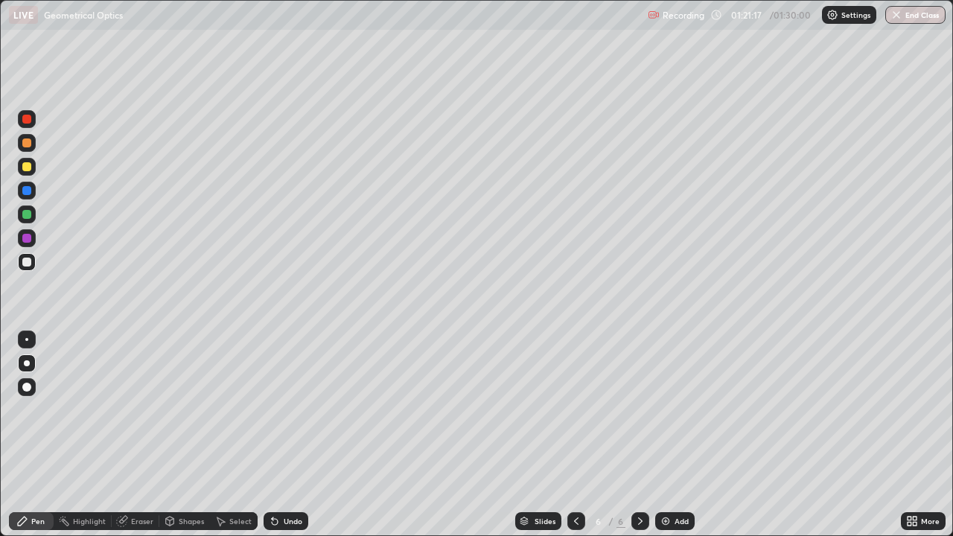
click at [574, 435] on icon at bounding box center [577, 521] width 12 height 12
click at [638, 435] on icon at bounding box center [641, 521] width 12 height 12
click at [577, 435] on icon at bounding box center [577, 521] width 12 height 12
click at [639, 435] on icon at bounding box center [641, 521] width 12 height 12
click at [900, 15] on img "button" at bounding box center [898, 15] width 12 height 12
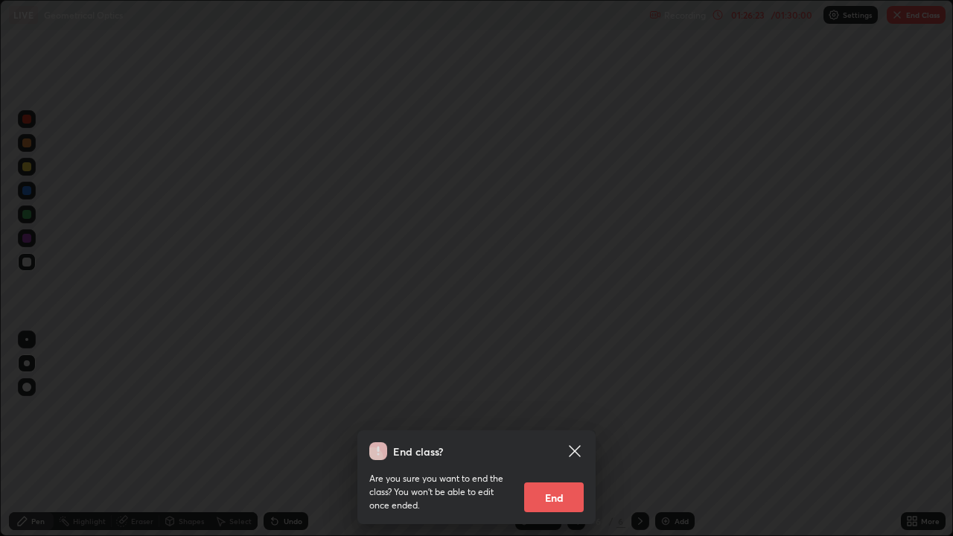
click at [557, 435] on button "End" at bounding box center [554, 498] width 60 height 30
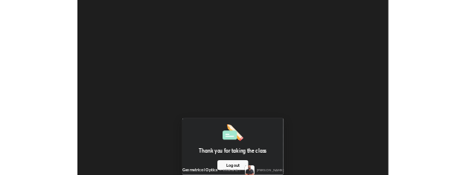
scroll to position [74311, 74020]
